Goal: Transaction & Acquisition: Purchase product/service

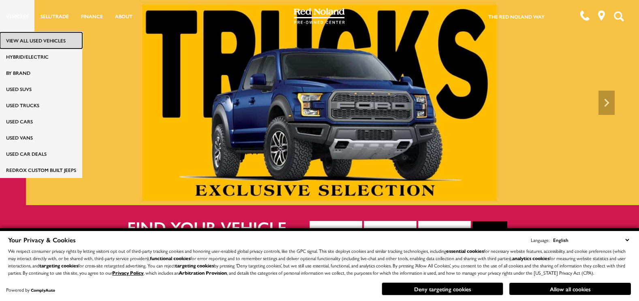
click at [25, 36] on link "View All Used Vehicles" at bounding box center [41, 40] width 82 height 16
